Goal: Task Accomplishment & Management: Manage account settings

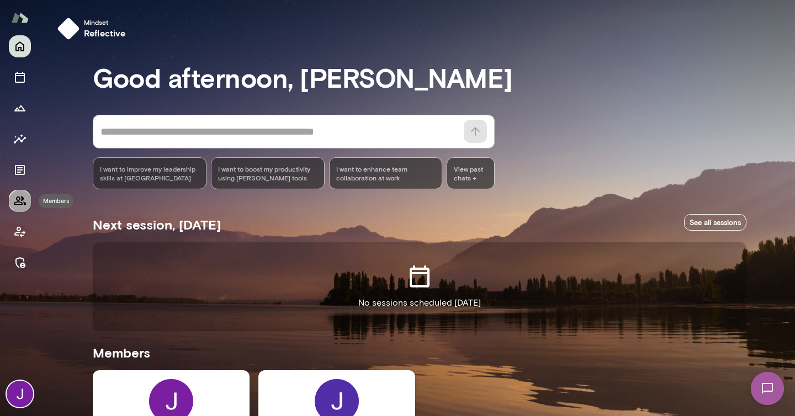
click at [22, 202] on icon "Members" at bounding box center [19, 200] width 13 height 13
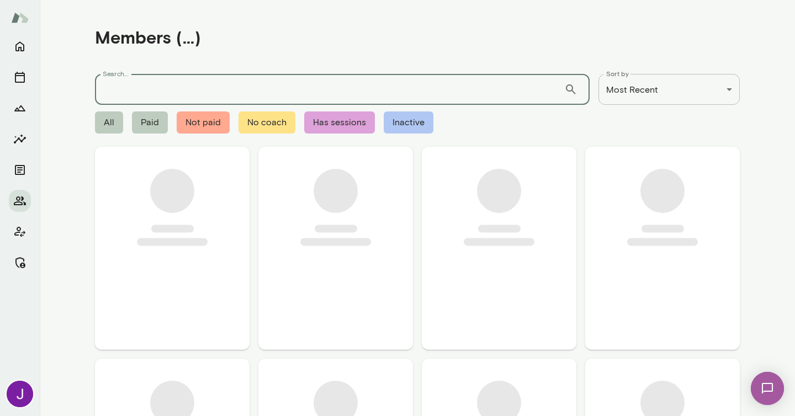
click at [139, 91] on input "Search..." at bounding box center [329, 89] width 469 height 31
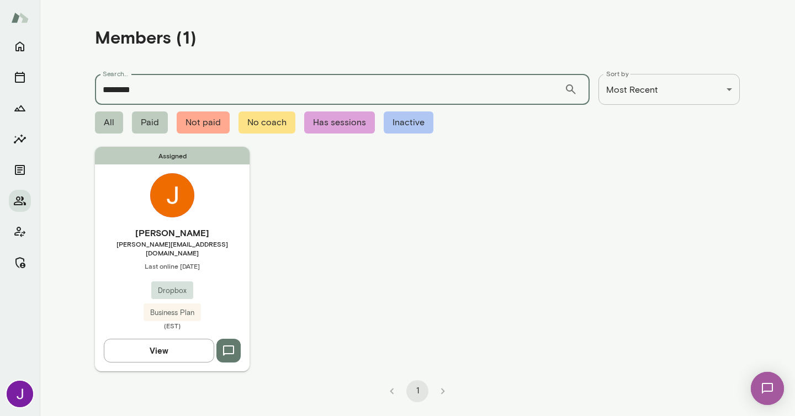
type input "********"
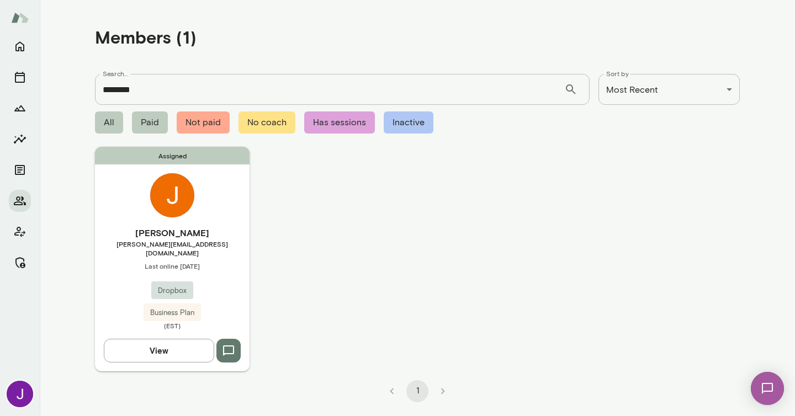
click at [210, 298] on div "[PERSON_NAME] [PERSON_NAME][EMAIL_ADDRESS][DOMAIN_NAME] Last online [DATE] Drop…" at bounding box center [172, 278] width 155 height 104
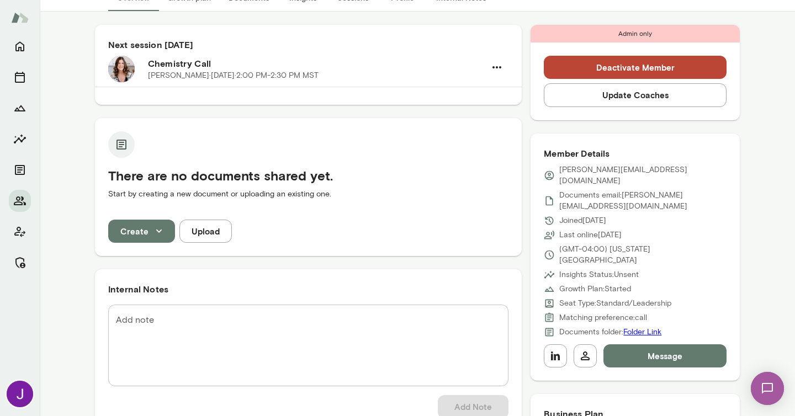
scroll to position [92, 0]
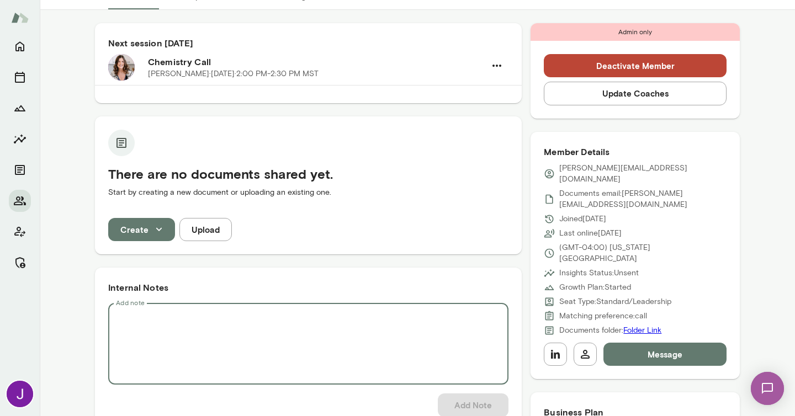
click at [214, 351] on textarea "Add note" at bounding box center [308, 345] width 385 height 64
paste textarea "**********"
type textarea "**********"
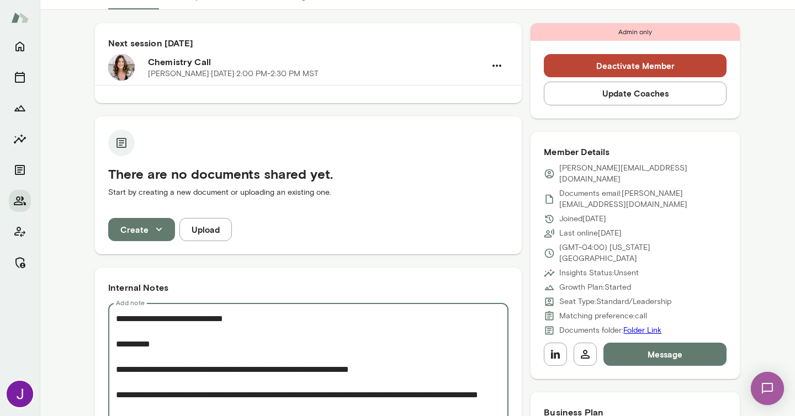
scroll to position [648, 0]
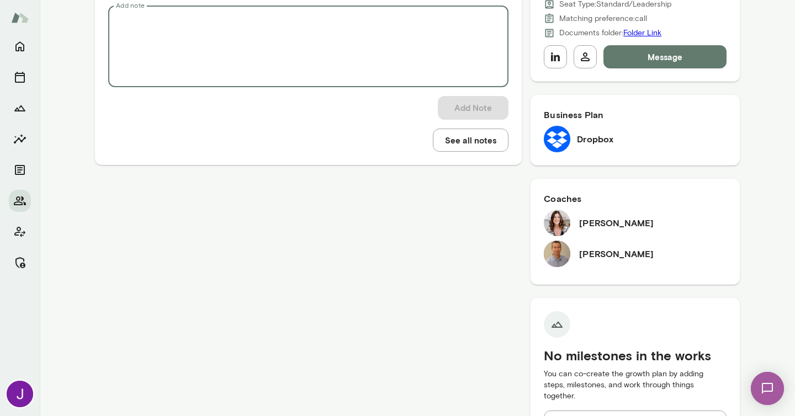
paste textarea "**********"
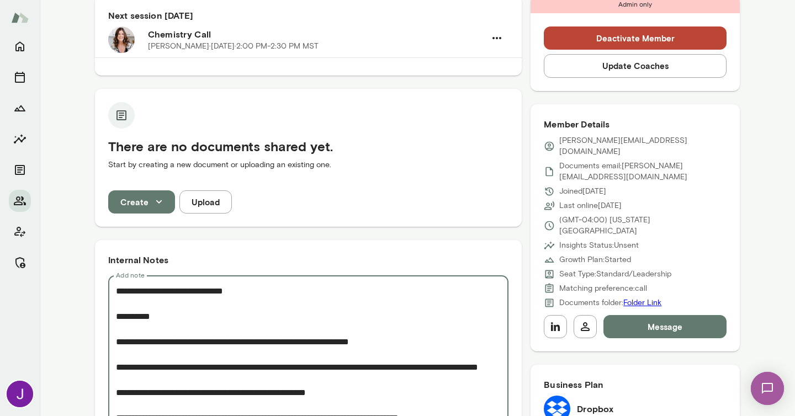
scroll to position [121, 0]
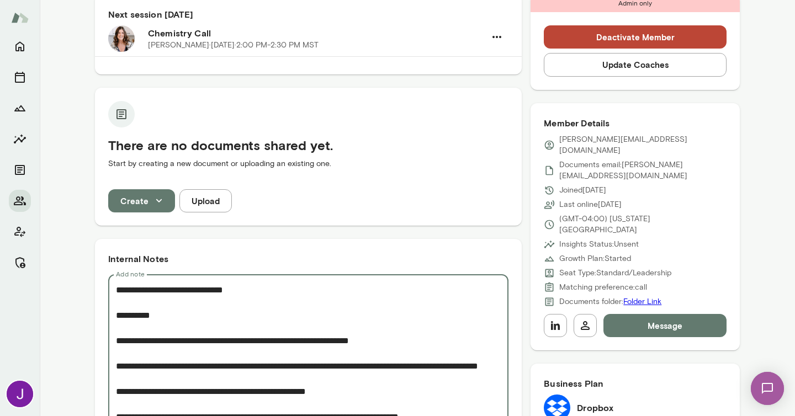
drag, startPoint x: 260, startPoint y: 292, endPoint x: 191, endPoint y: 293, distance: 68.5
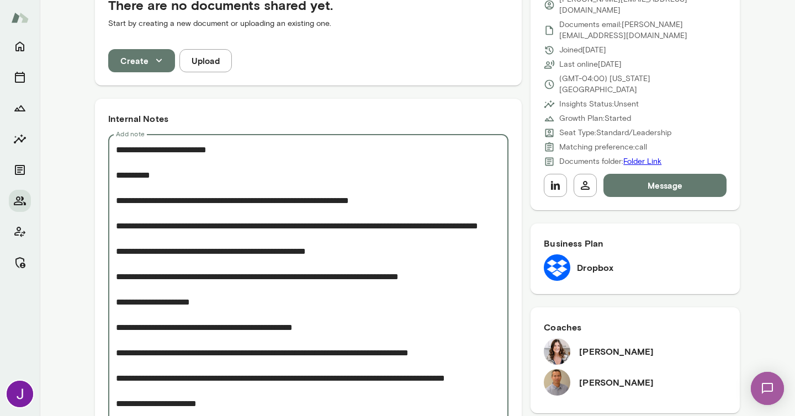
scroll to position [266, 0]
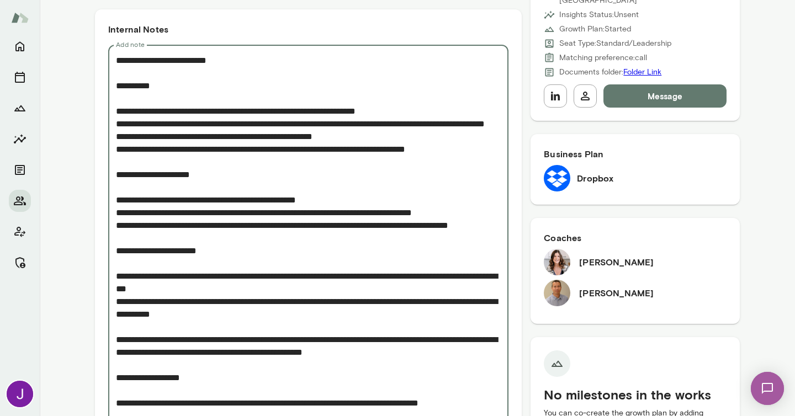
scroll to position [353, 0]
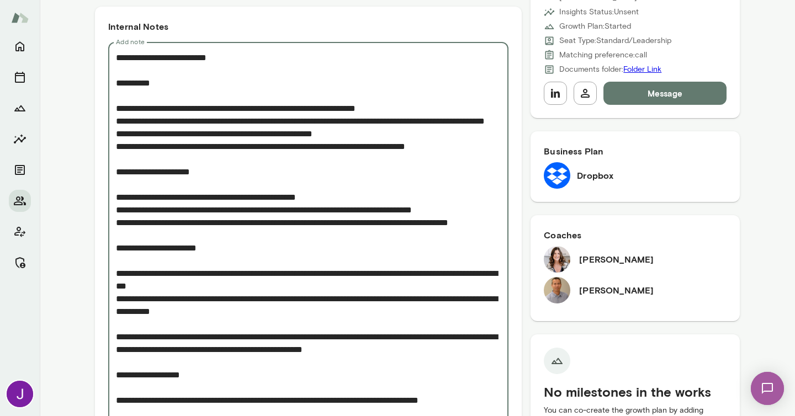
click at [117, 287] on textarea "Add note" at bounding box center [308, 343] width 385 height 584
click at [120, 338] on textarea "Add note" at bounding box center [308, 343] width 385 height 584
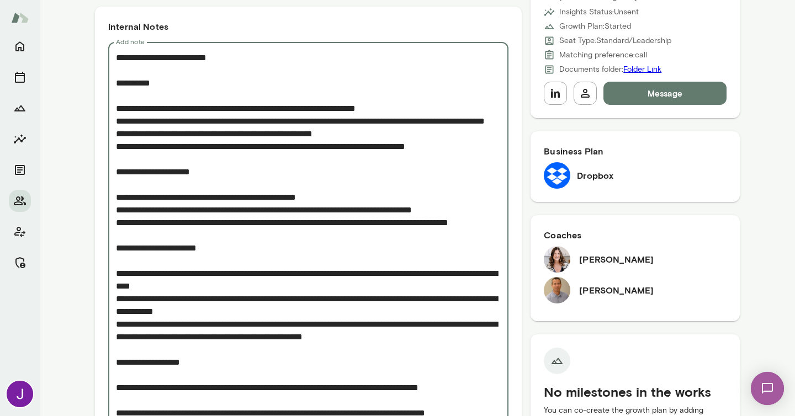
click at [116, 336] on textarea "Add note" at bounding box center [308, 337] width 385 height 572
click at [121, 314] on textarea "Add note" at bounding box center [308, 337] width 385 height 572
click at [120, 289] on textarea "Add note" at bounding box center [308, 337] width 385 height 572
click at [121, 236] on textarea "Add note" at bounding box center [308, 337] width 385 height 572
click at [121, 226] on textarea "Add note" at bounding box center [308, 343] width 385 height 584
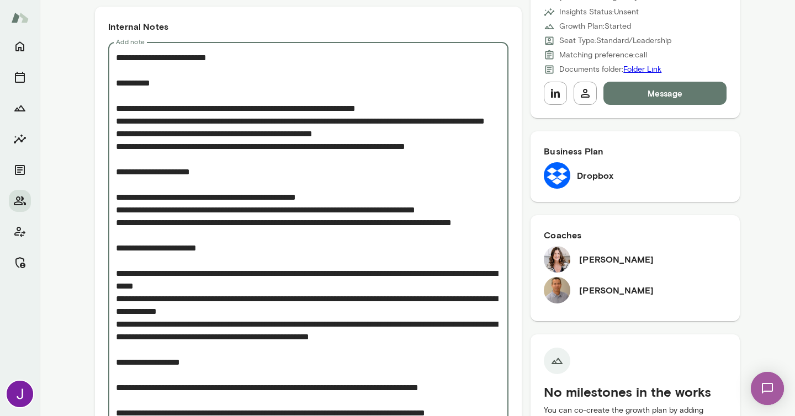
click at [121, 214] on textarea "Add note" at bounding box center [308, 343] width 385 height 584
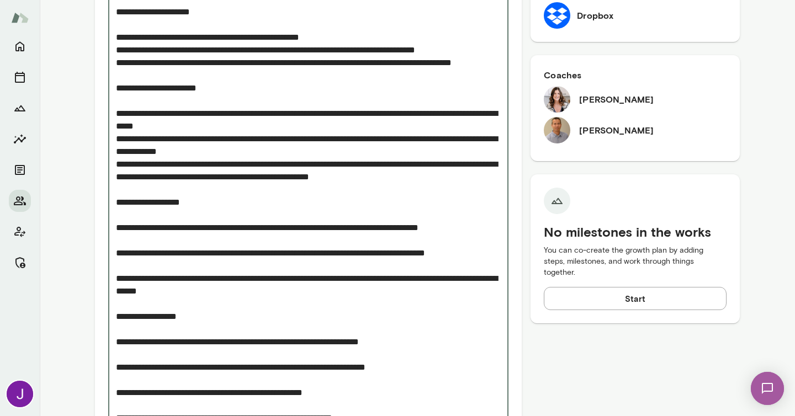
scroll to position [520, 0]
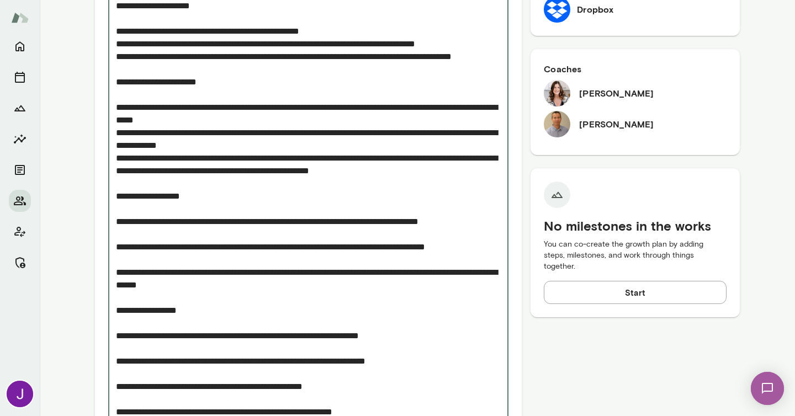
click at [118, 246] on textarea "Add note" at bounding box center [308, 177] width 385 height 584
click at [124, 260] on textarea "Add note" at bounding box center [308, 177] width 385 height 584
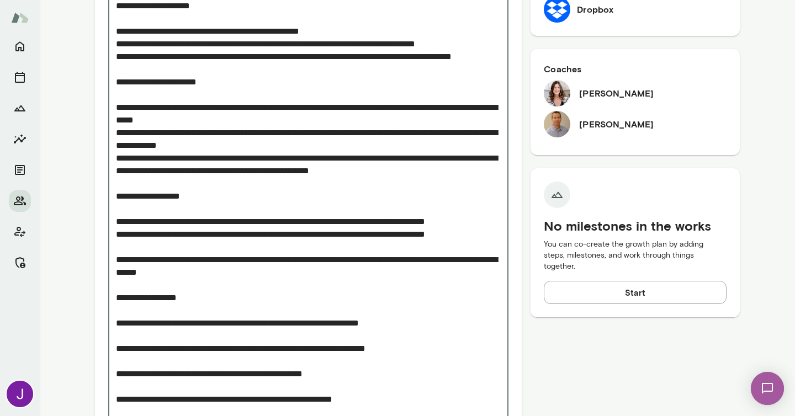
click at [117, 261] on textarea "Add note" at bounding box center [308, 171] width 385 height 572
click at [119, 283] on textarea "Add note" at bounding box center [308, 171] width 385 height 572
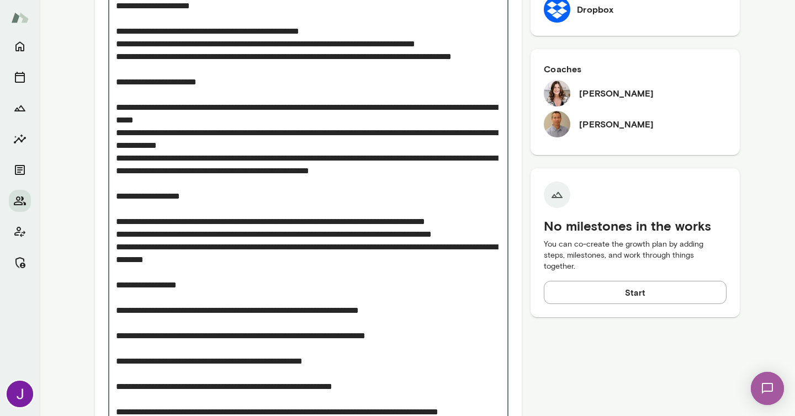
click at [117, 337] on textarea "Add note" at bounding box center [308, 164] width 385 height 559
click at [117, 364] on textarea "Add note" at bounding box center [308, 164] width 385 height 559
click at [119, 388] on textarea "Add note" at bounding box center [308, 164] width 385 height 559
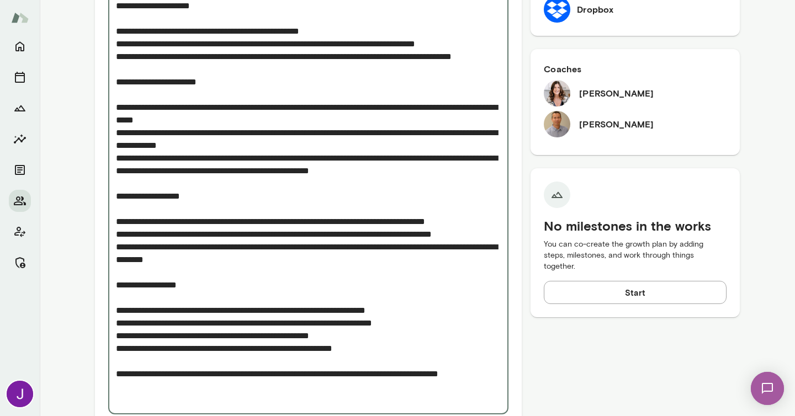
click at [116, 374] on textarea "Add note" at bounding box center [308, 145] width 385 height 521
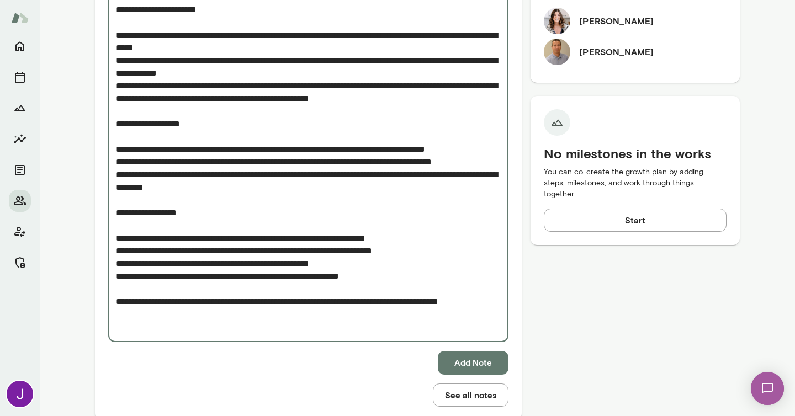
scroll to position [600, 0]
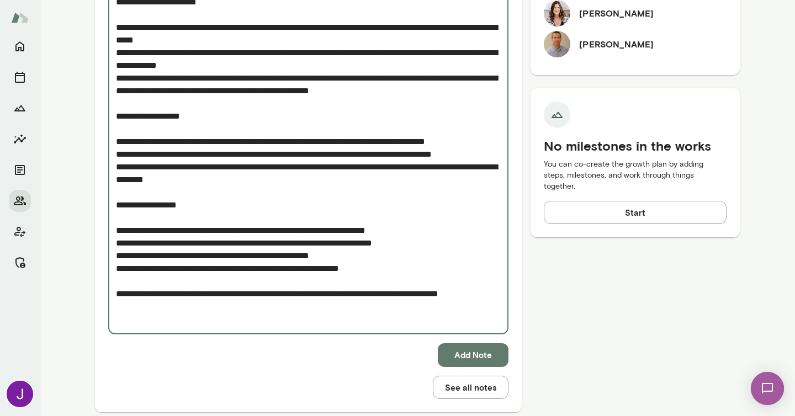
click at [114, 320] on div "* Add note" at bounding box center [308, 65] width 400 height 539
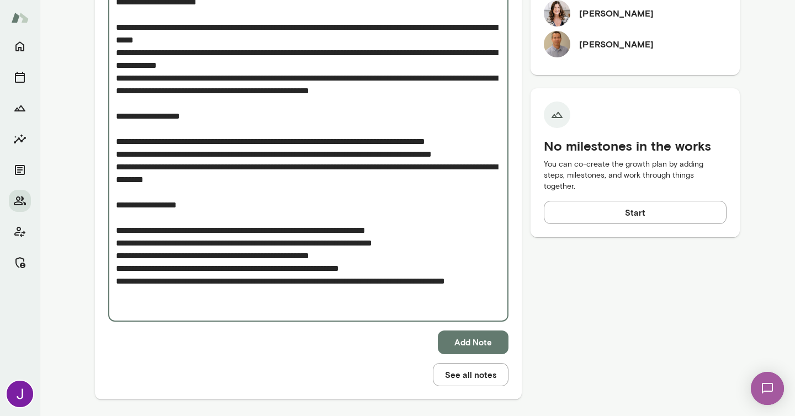
scroll to position [610, 0]
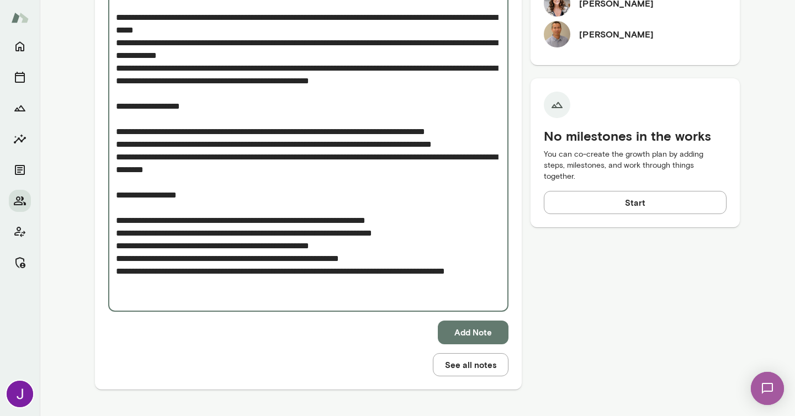
type textarea "**********"
click at [472, 335] on button "Add Note" at bounding box center [473, 332] width 71 height 23
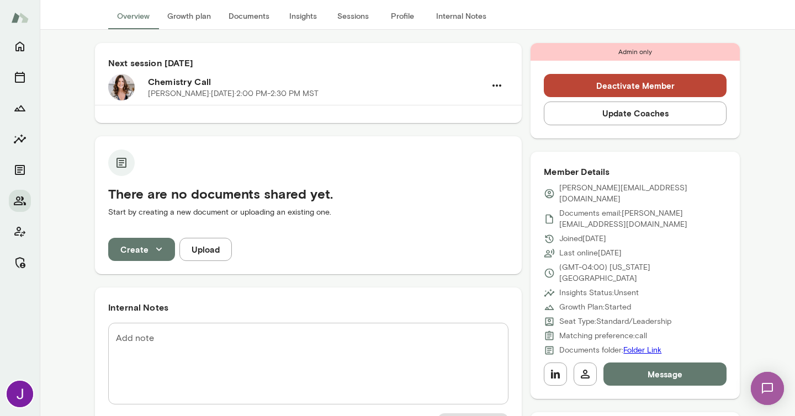
scroll to position [0, 0]
